Goal: Complete application form

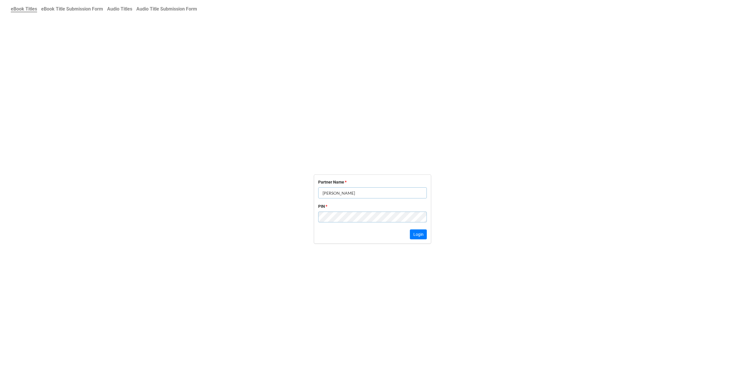
click at [377, 193] on input "[PERSON_NAME]" at bounding box center [372, 192] width 109 height 11
type input "TEST"
click button "Login" at bounding box center [418, 234] width 17 height 10
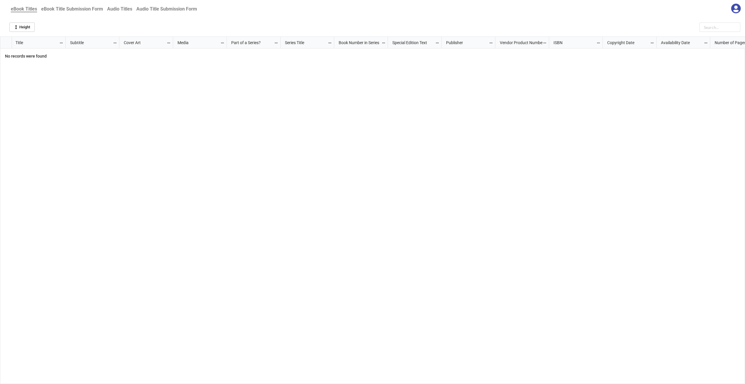
scroll to position [344, 741]
click at [67, 9] on b "eBook Title Submission Form" at bounding box center [72, 9] width 62 height 6
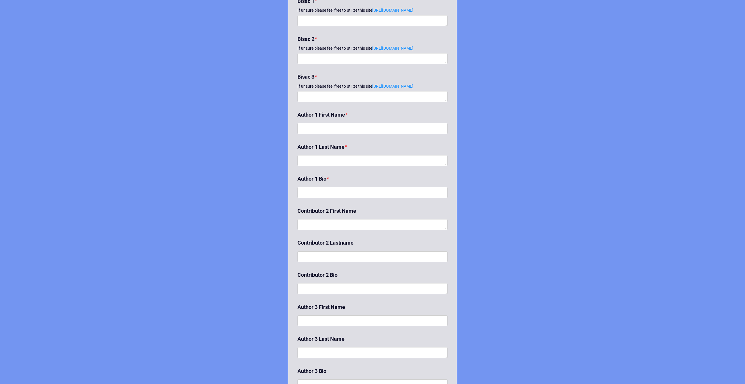
scroll to position [698, 0]
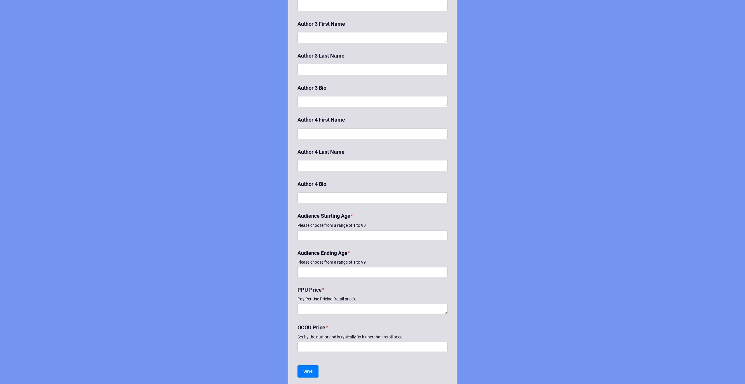
scroll to position [990, 0]
